Goal: Task Accomplishment & Management: Use online tool/utility

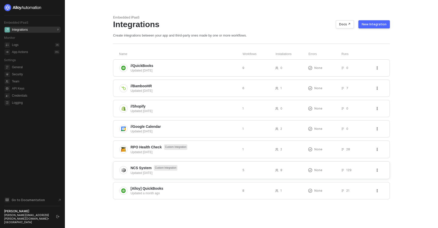
click at [142, 164] on div "NCS System Custom Integration Updated [DATE] 5 8 None 129" at bounding box center [251, 170] width 277 height 18
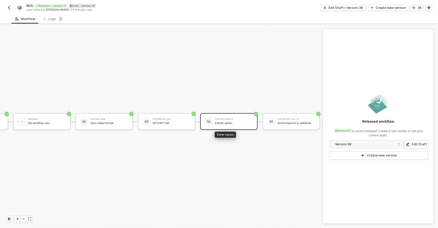
scroll to position [13, 121]
click at [225, 121] on div "EVerify parser" at bounding box center [234, 122] width 38 height 3
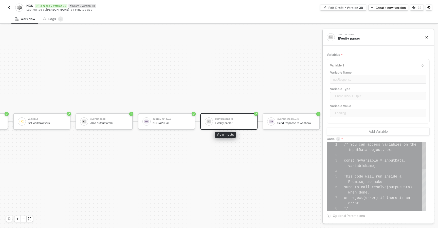
scroll to position [32, 0]
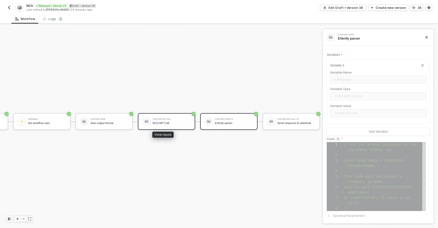
click at [168, 121] on div "NCS API Call" at bounding box center [172, 122] width 38 height 3
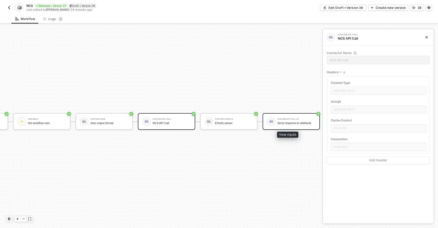
click at [283, 121] on div "Send response to webhook" at bounding box center [296, 122] width 38 height 3
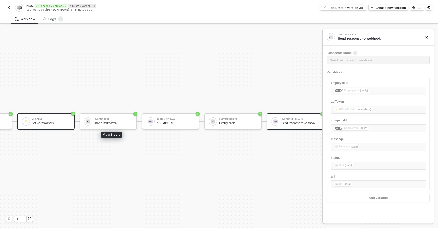
scroll to position [13, 121]
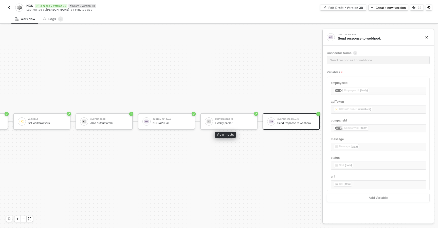
click at [280, 117] on div "Custom API Call #2 Send response to webhook" at bounding box center [296, 122] width 38 height 10
click at [341, 8] on div "Edit Draft • Version 38" at bounding box center [346, 8] width 34 height 4
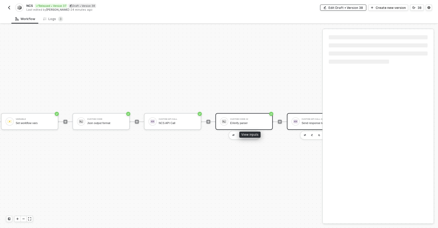
scroll to position [13, 182]
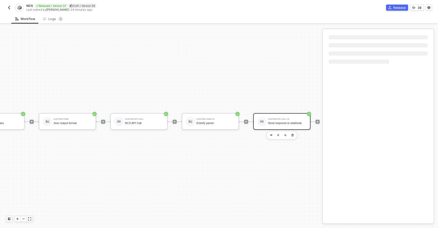
click at [290, 121] on div "Send response to webhook" at bounding box center [287, 122] width 38 height 3
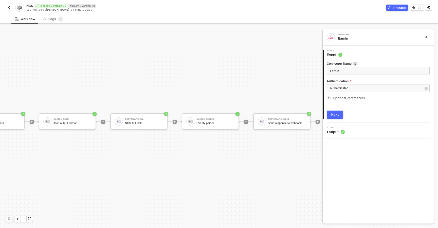
click at [326, 99] on div "Connector Name Earnin Authentication Authenticated Optional Parameters Next" at bounding box center [379, 87] width 110 height 61
click at [331, 99] on div at bounding box center [330, 98] width 6 height 6
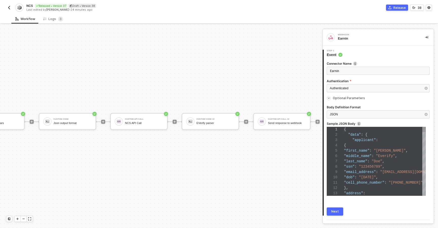
type textarea "{ "data": { "applicant": { "first_name": "John", "middle_name": "Everify", "las…"
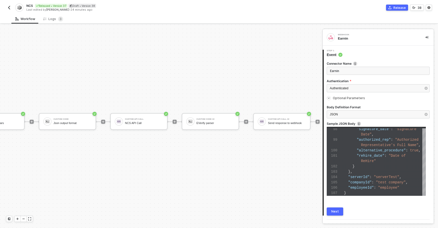
scroll to position [12, 0]
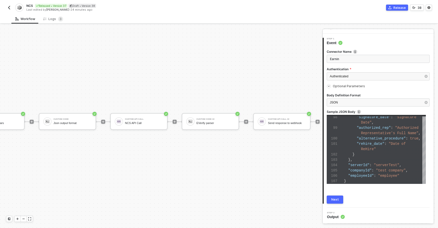
click at [346, 215] on div "Step 2 Output" at bounding box center [379, 216] width 110 height 8
click at [330, 87] on icon "icon-arrow-right-small" at bounding box center [328, 86] width 3 height 3
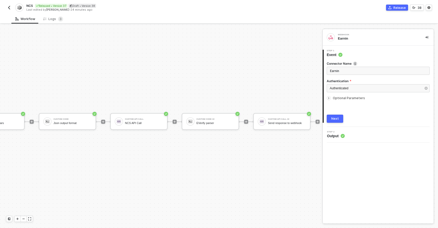
scroll to position [0, 0]
click at [333, 131] on span "Output" at bounding box center [336, 131] width 18 height 5
click at [222, 121] on div "EVerify parser" at bounding box center [215, 122] width 38 height 3
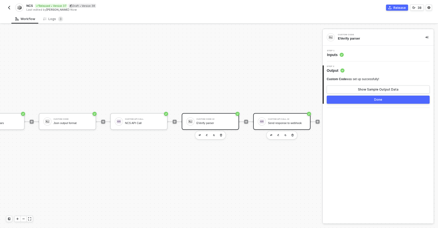
click at [288, 113] on div "Custom API Call #2 Send response to webhook" at bounding box center [281, 121] width 57 height 17
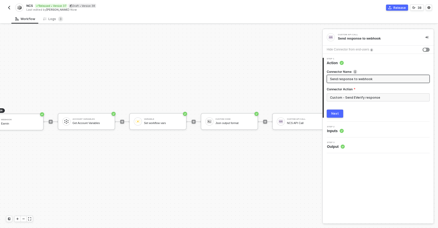
scroll to position [13, 0]
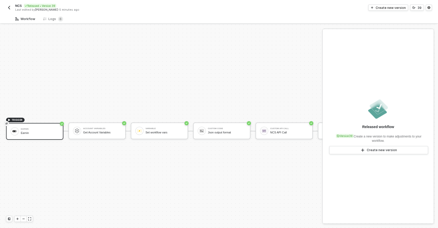
scroll to position [13, 0]
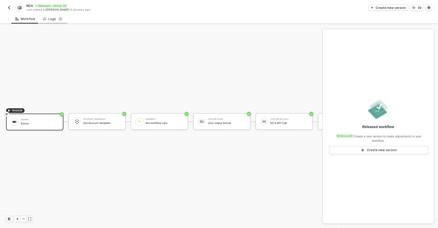
click at [50, 19] on div "Logs 6" at bounding box center [53, 18] width 20 height 5
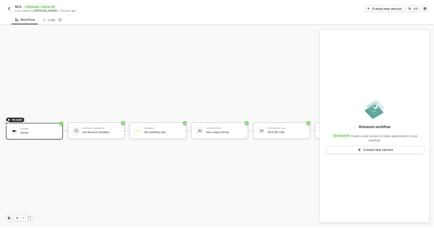
scroll to position [13, 0]
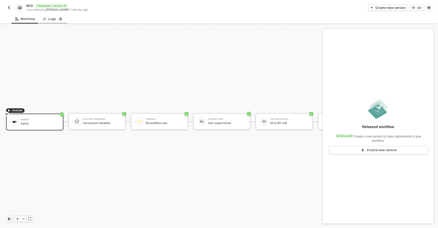
click at [58, 20] on span "8" at bounding box center [60, 18] width 5 height 5
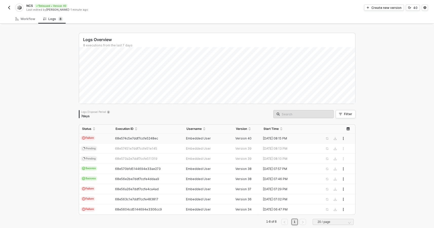
click at [170, 138] on div "68e574c5e7ddf7ccfe5248ec" at bounding box center [146, 138] width 67 height 4
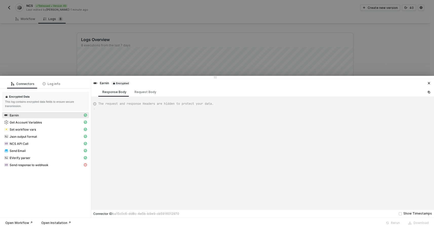
scroll to position [46, 0]
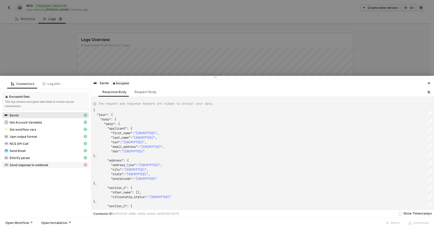
click at [49, 163] on div "Send response to webhook" at bounding box center [43, 165] width 79 height 5
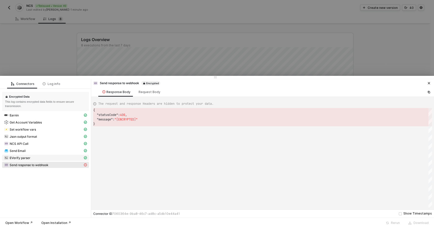
click at [68, 160] on span "EVerify parser" at bounding box center [45, 158] width 87 height 6
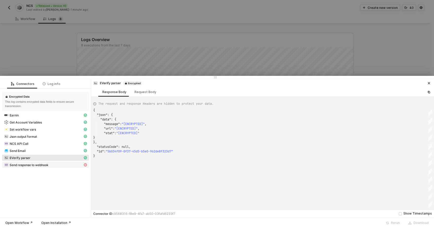
click at [69, 165] on div "Send response to webhook" at bounding box center [43, 165] width 79 height 5
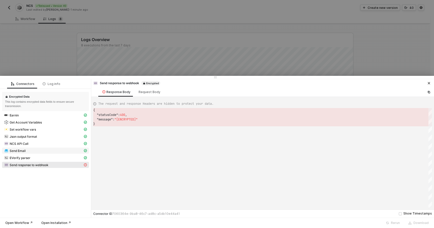
click at [64, 151] on div "Send Email" at bounding box center [43, 150] width 79 height 5
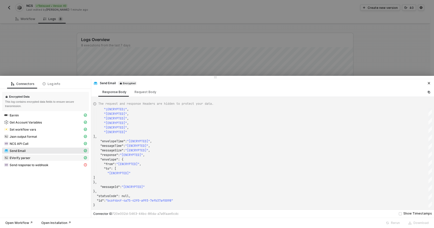
click at [32, 158] on div "EVerify parser" at bounding box center [43, 157] width 79 height 5
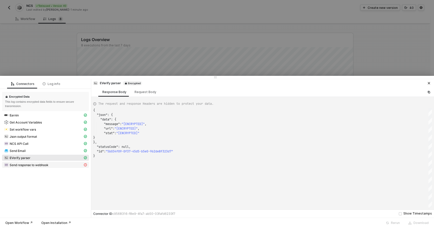
click at [48, 166] on span "Send response to webhook" at bounding box center [29, 165] width 39 height 4
type textarea "{ "statusCode": 400, "message": "[ENCRYPTED]" }"
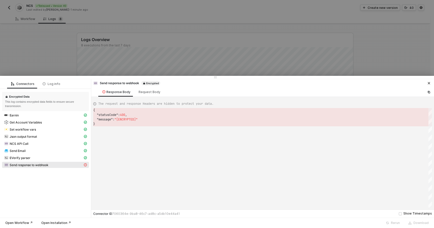
click at [67, 64] on div at bounding box center [217, 114] width 434 height 228
